Goal: Find specific page/section: Find specific page/section

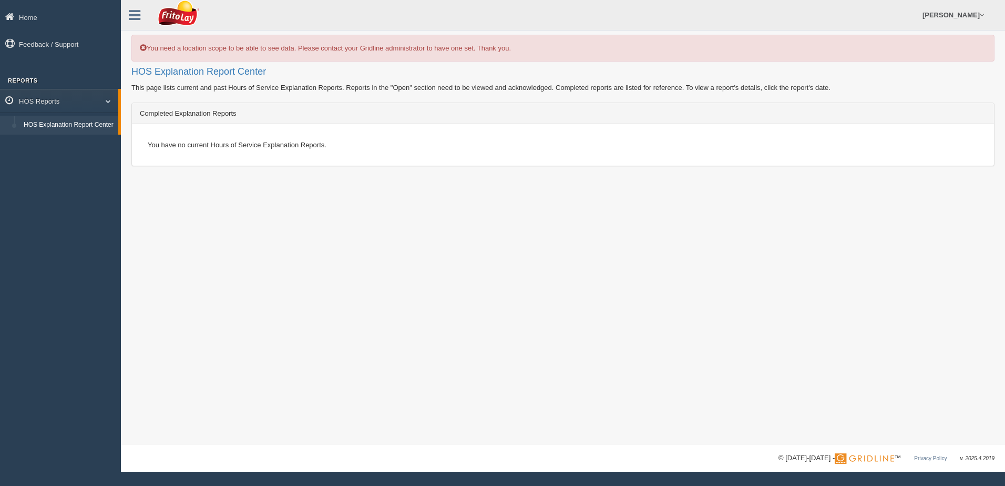
click at [206, 142] on div "You have no current Hours of Service Explanation Reports." at bounding box center [563, 145] width 846 height 26
click at [272, 52] on div "You need a location scope to be able to see data. Please contact your Gridline …" at bounding box center [562, 48] width 863 height 27
click at [133, 11] on icon at bounding box center [135, 15] width 12 height 14
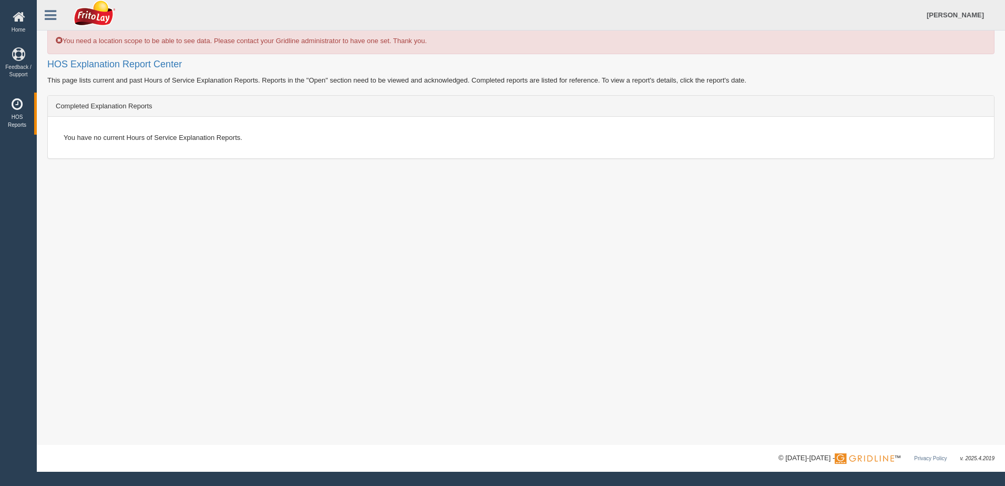
click at [16, 108] on icon at bounding box center [17, 104] width 29 height 13
click at [20, 13] on icon at bounding box center [19, 17] width 32 height 13
